Goal: Browse casually

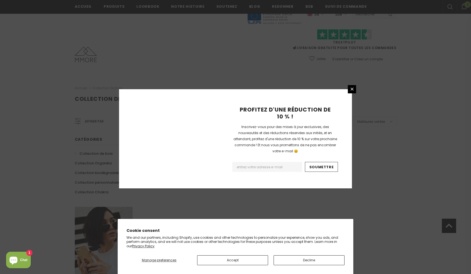
scroll to position [303, 0]
